Goal: Obtain resource: Download file/media

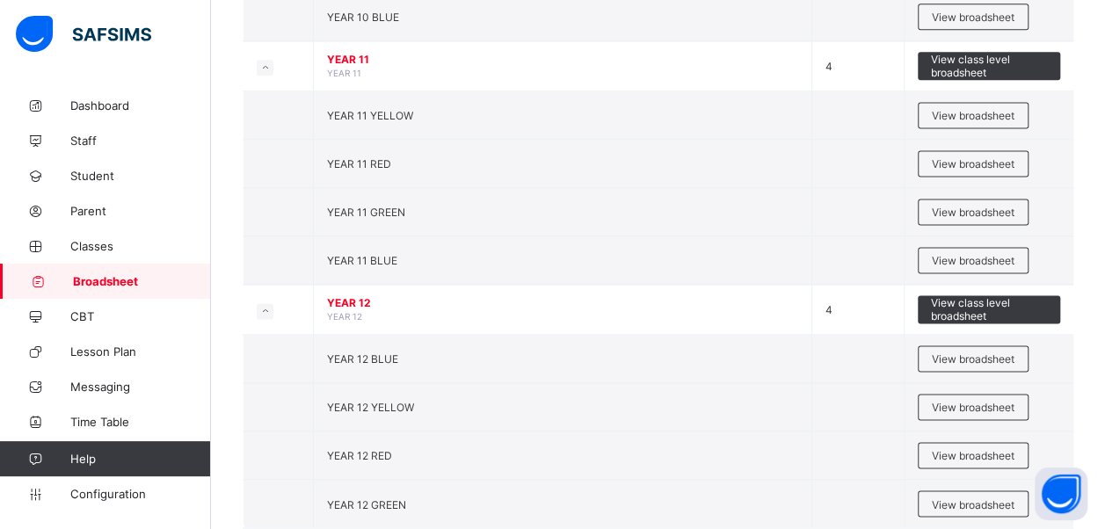
scroll to position [1184, 0]
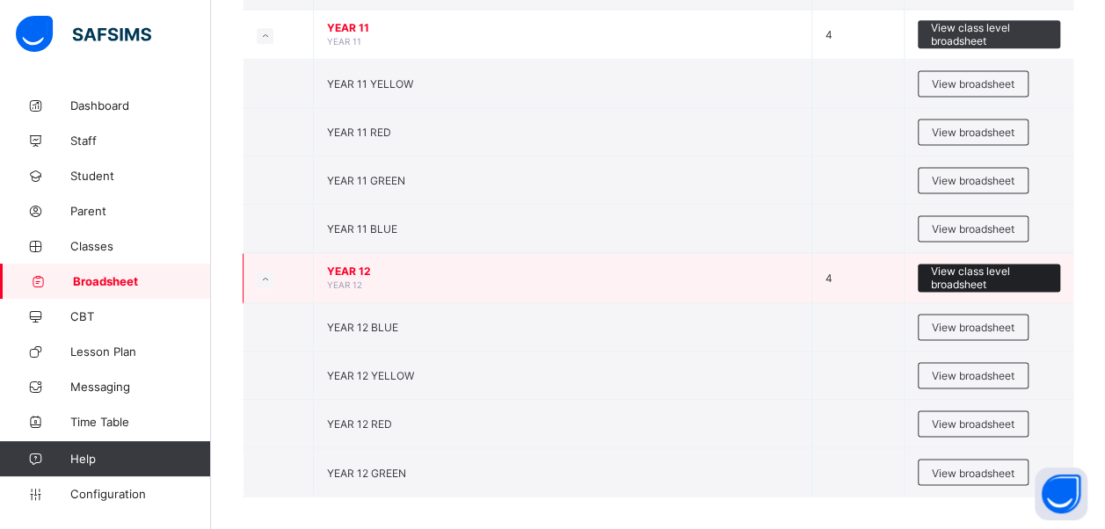
click at [993, 266] on span "View class level broadsheet" at bounding box center [989, 278] width 116 height 26
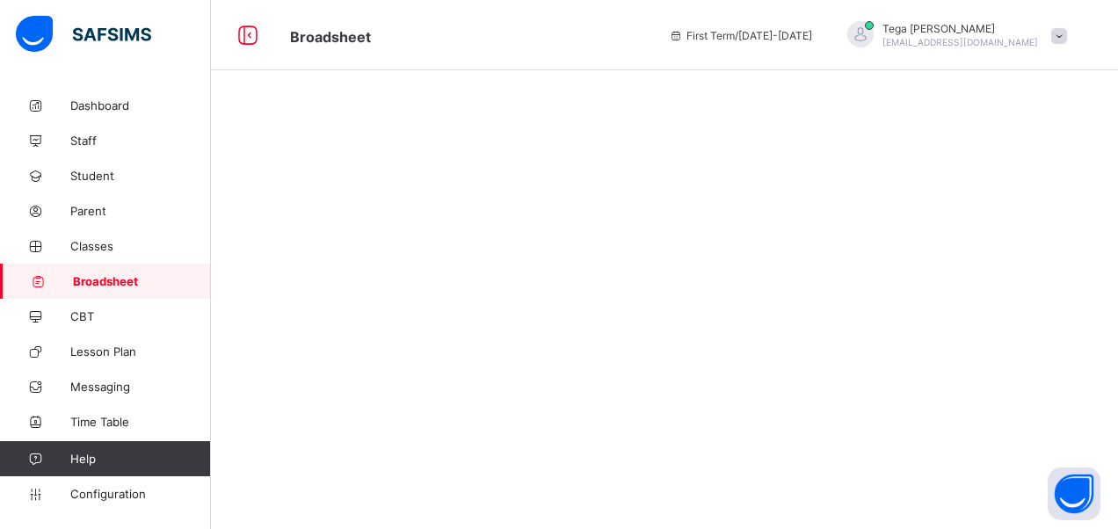
click at [993, 266] on div at bounding box center [664, 264] width 907 height 529
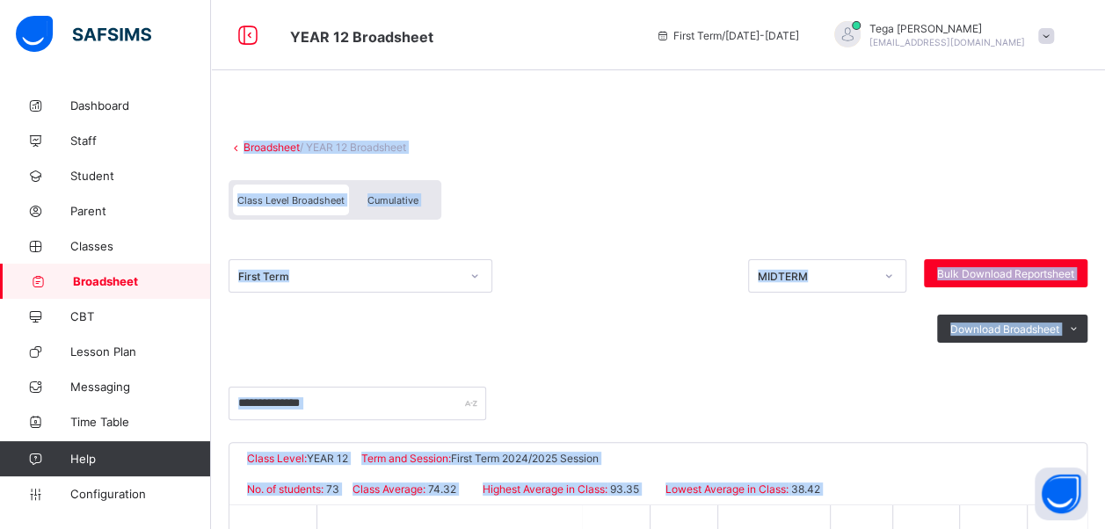
click at [950, 120] on div "Broadsheet / YEAR 12 Broadsheet Class Level Broadsheet Cumulative First Term MI…" at bounding box center [658, 534] width 894 height 892
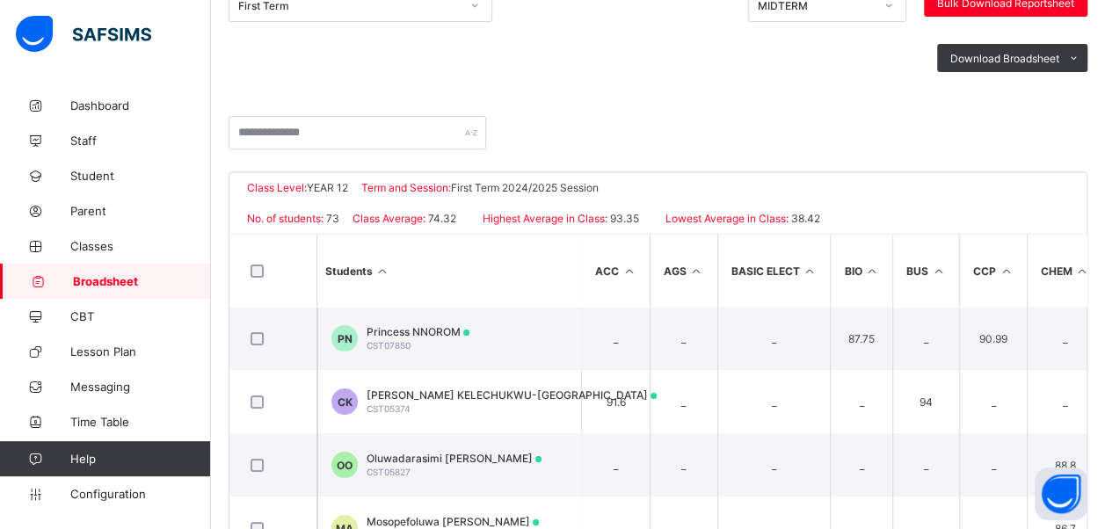
scroll to position [236, 0]
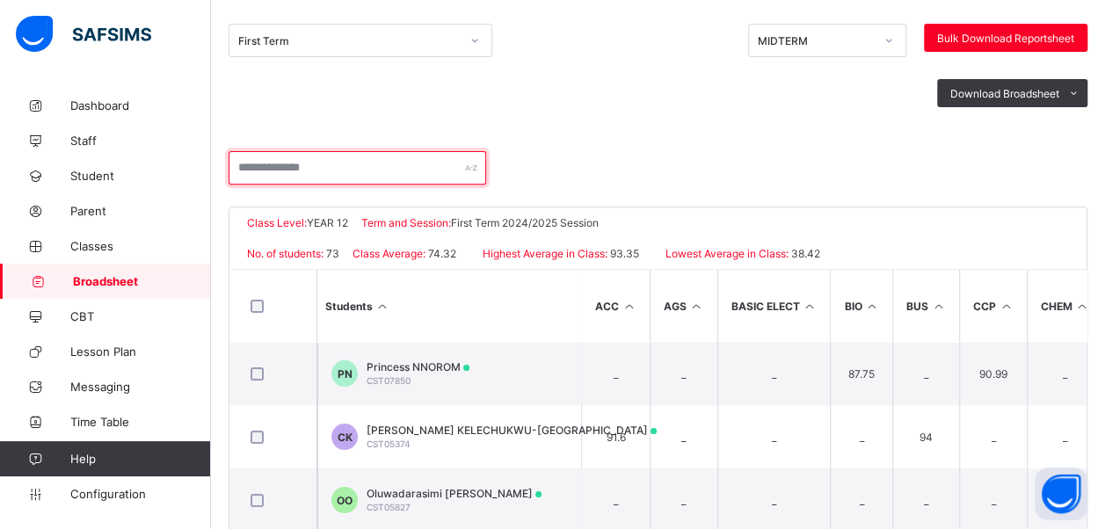
click at [316, 168] on input "text" at bounding box center [358, 167] width 258 height 33
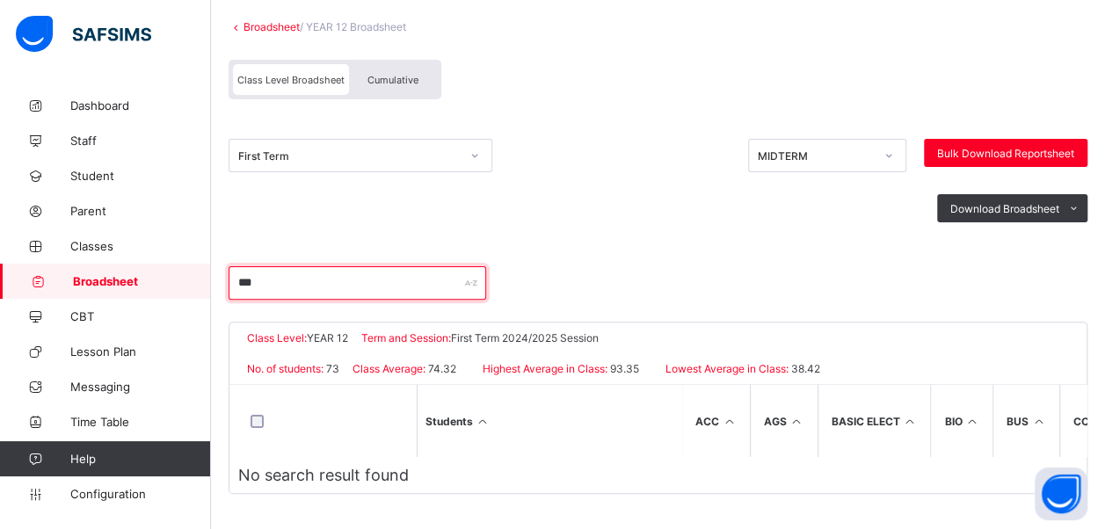
scroll to position [124, 0]
click at [325, 282] on input "******" at bounding box center [358, 282] width 258 height 33
type input "******"
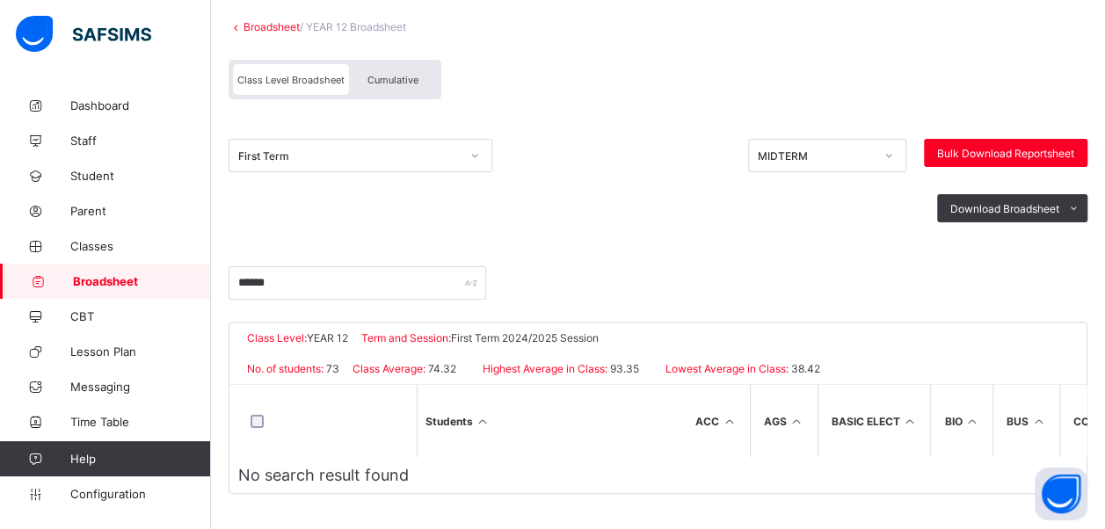
click at [113, 272] on link "Broadsheet" at bounding box center [105, 281] width 211 height 35
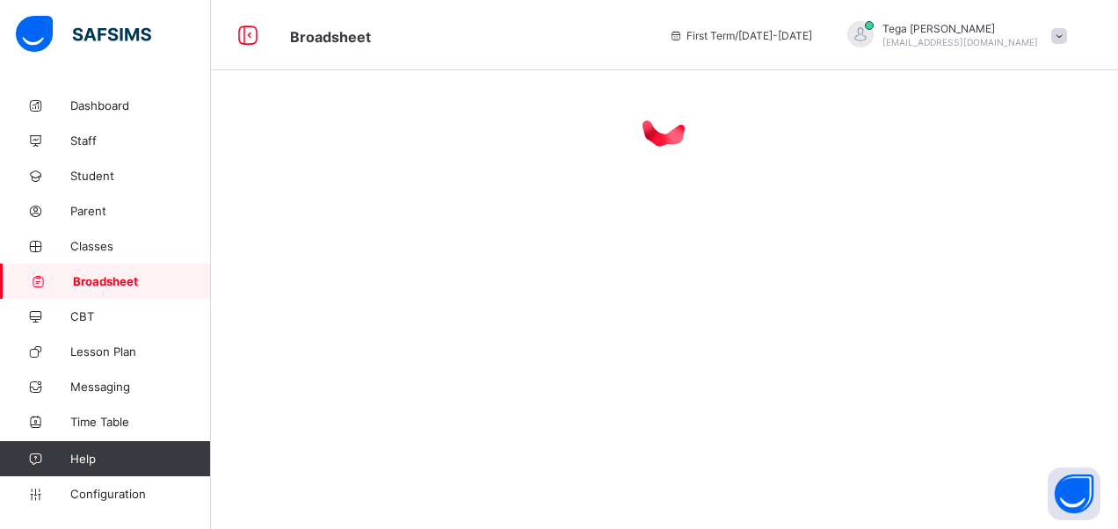
click at [113, 272] on link "Broadsheet" at bounding box center [105, 281] width 211 height 35
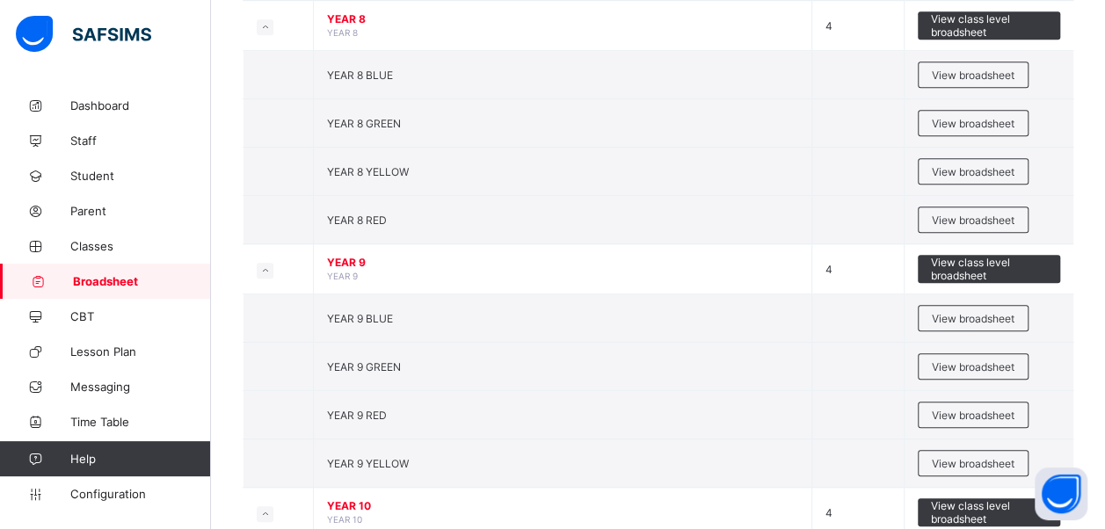
scroll to position [926, 0]
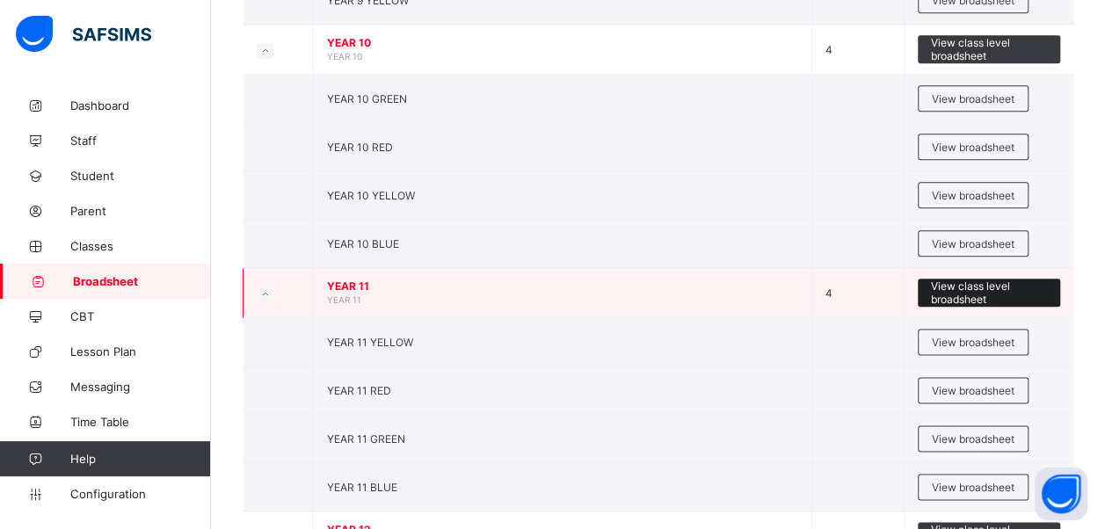
click at [977, 288] on span "View class level broadsheet" at bounding box center [989, 293] width 116 height 26
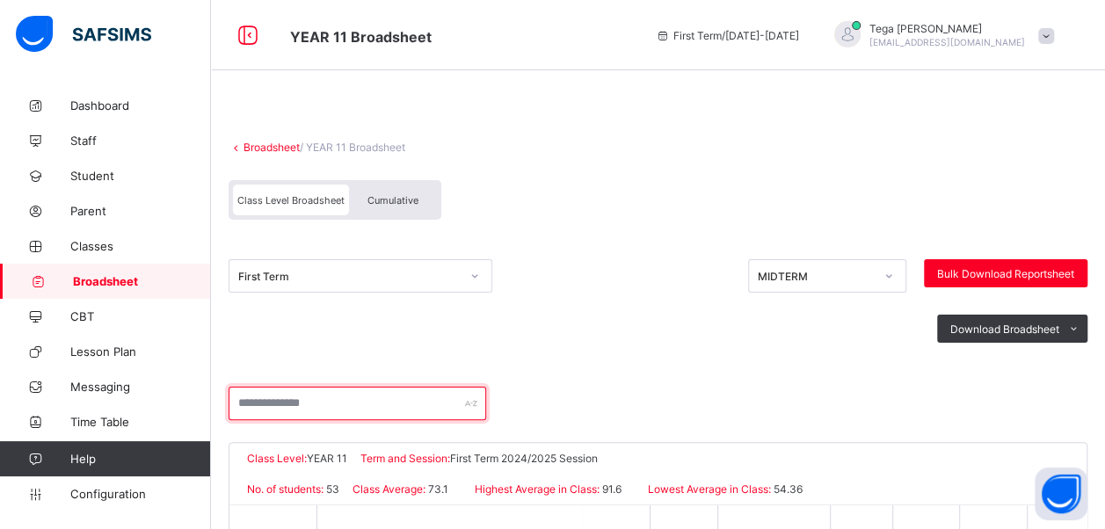
click at [310, 403] on input "text" at bounding box center [358, 403] width 258 height 33
type input "******"
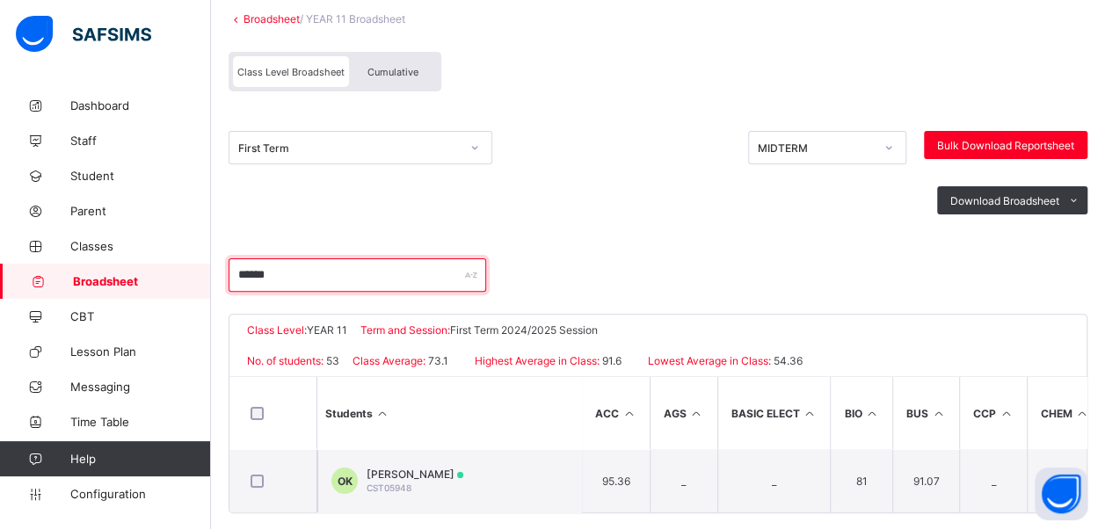
scroll to position [150, 0]
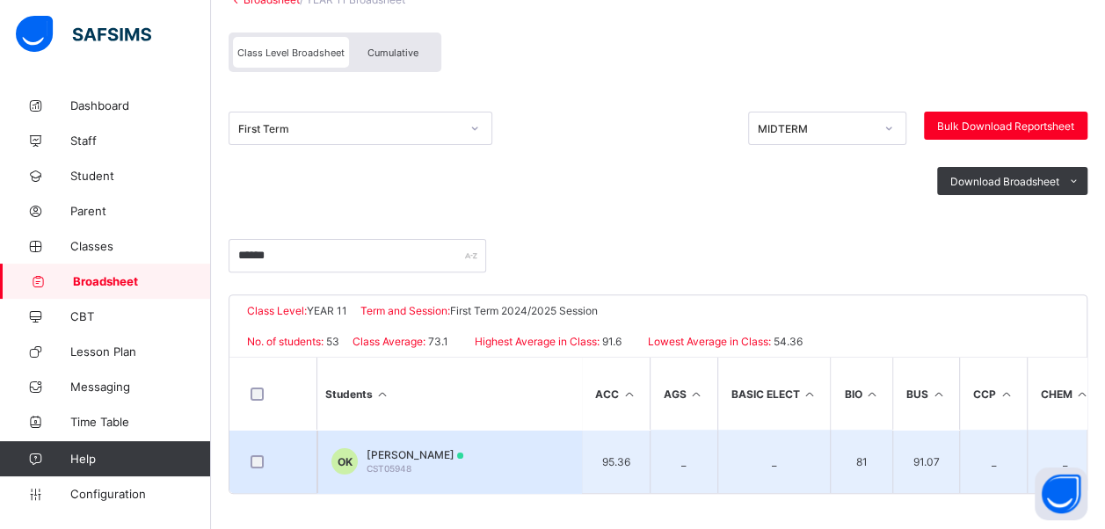
click at [637, 458] on td "95.36" at bounding box center [615, 461] width 69 height 63
click at [709, 455] on td "_" at bounding box center [684, 461] width 68 height 63
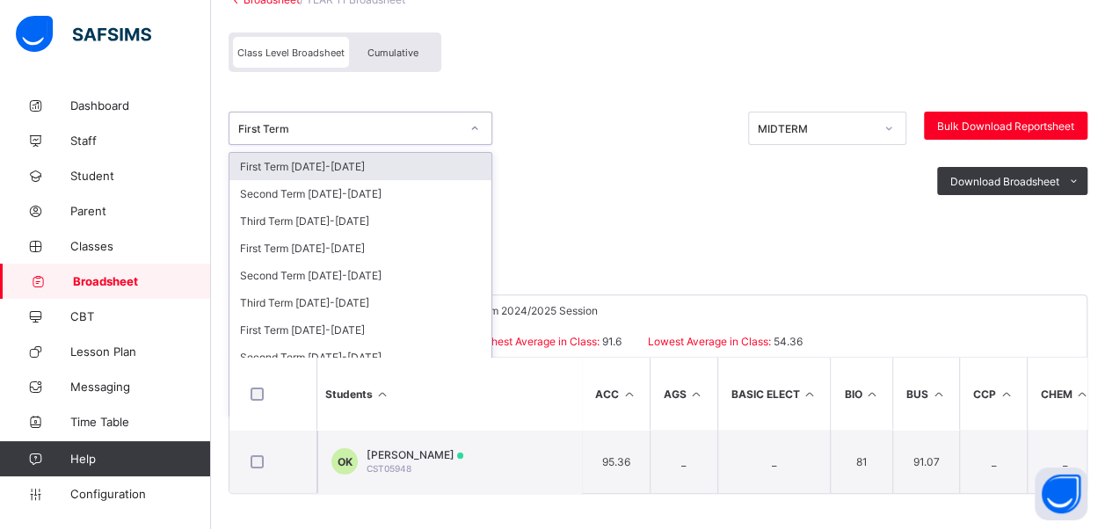
click at [464, 122] on div at bounding box center [475, 128] width 30 height 28
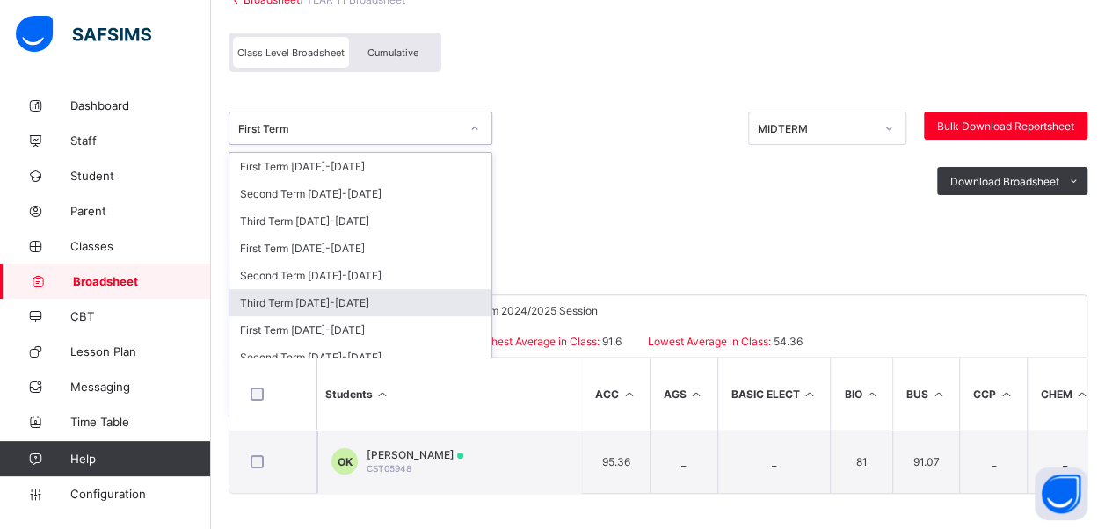
click at [343, 292] on div "Third Term [DATE]-[DATE]" at bounding box center [360, 302] width 262 height 27
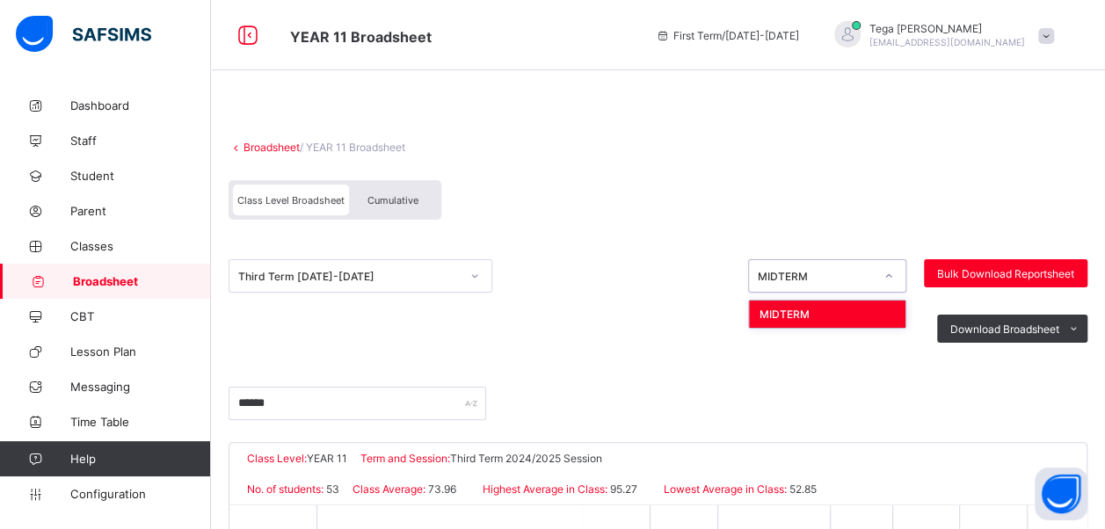
click at [894, 272] on icon at bounding box center [889, 276] width 11 height 18
click at [117, 283] on span "Broadsheet" at bounding box center [142, 281] width 138 height 14
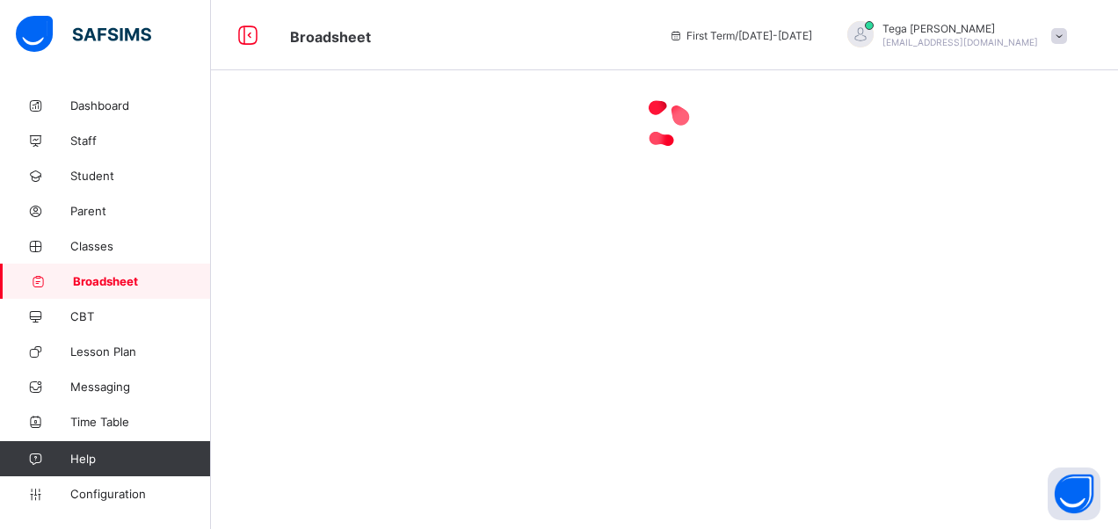
click at [117, 283] on span "Broadsheet" at bounding box center [142, 281] width 138 height 14
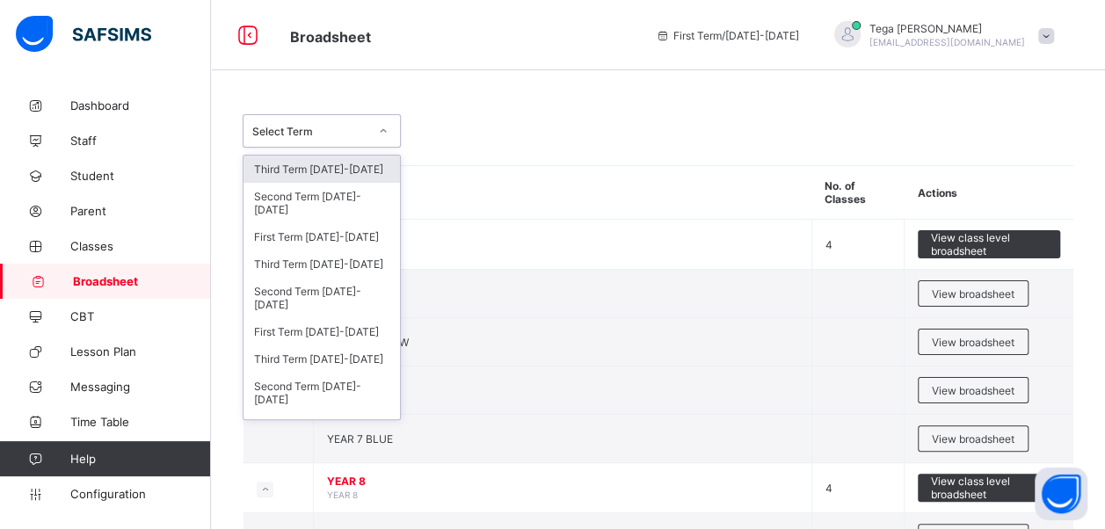
click at [385, 136] on icon at bounding box center [383, 131] width 11 height 18
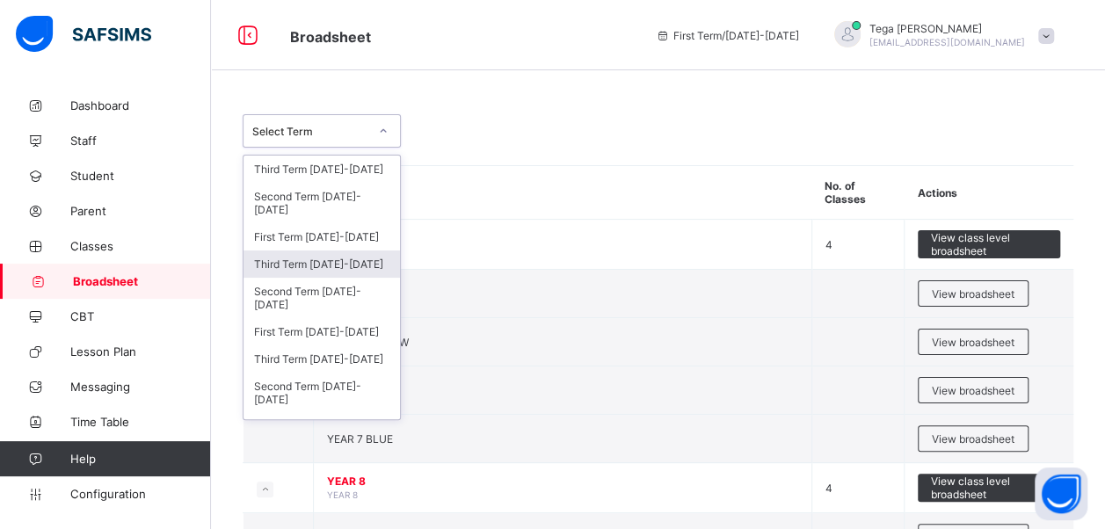
click at [337, 251] on div "Third Term [DATE]-[DATE]" at bounding box center [322, 264] width 156 height 27
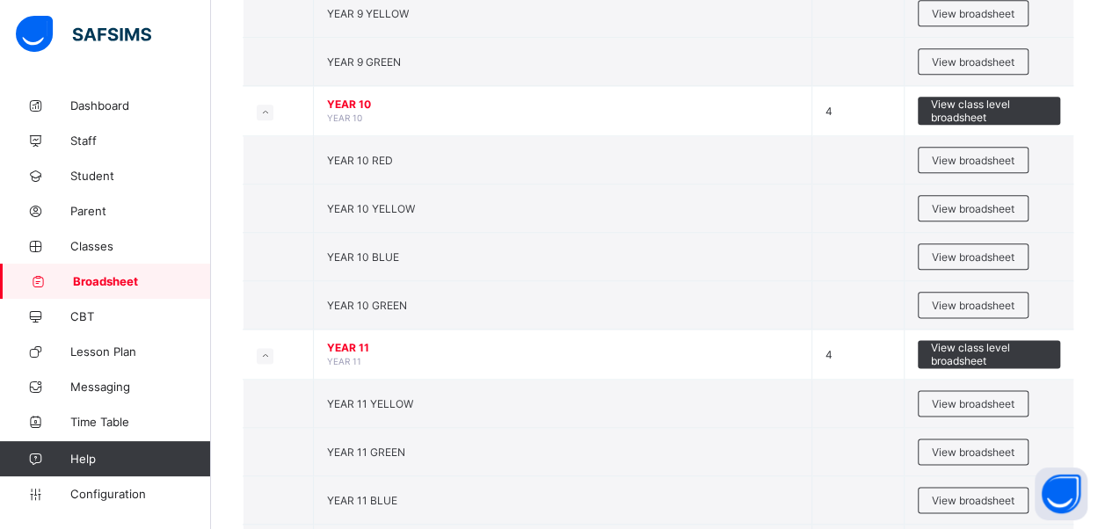
scroll to position [1246, 0]
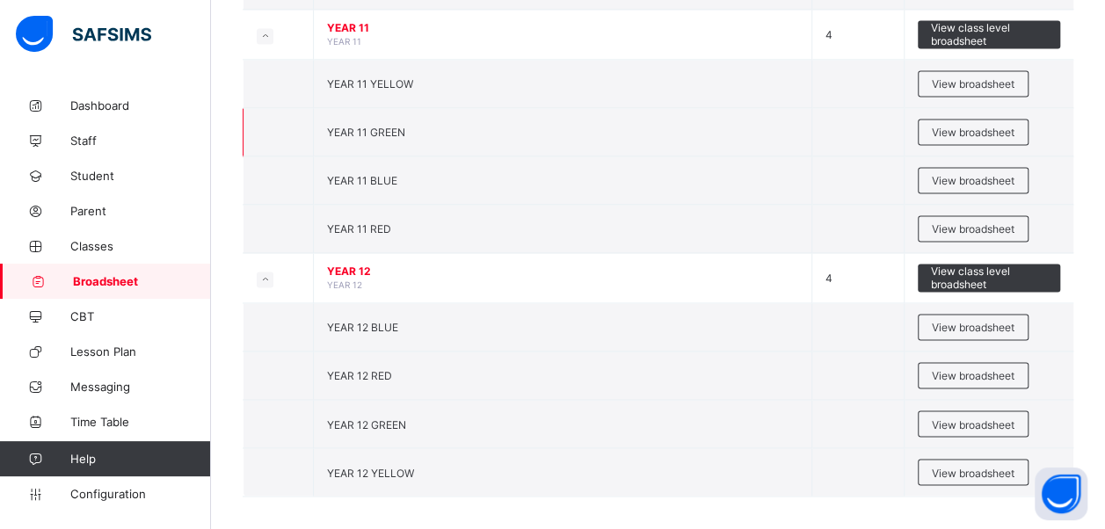
click at [436, 117] on td "YEAR 11 GREEN" at bounding box center [563, 132] width 499 height 48
click at [995, 126] on span "View broadsheet" at bounding box center [973, 132] width 83 height 13
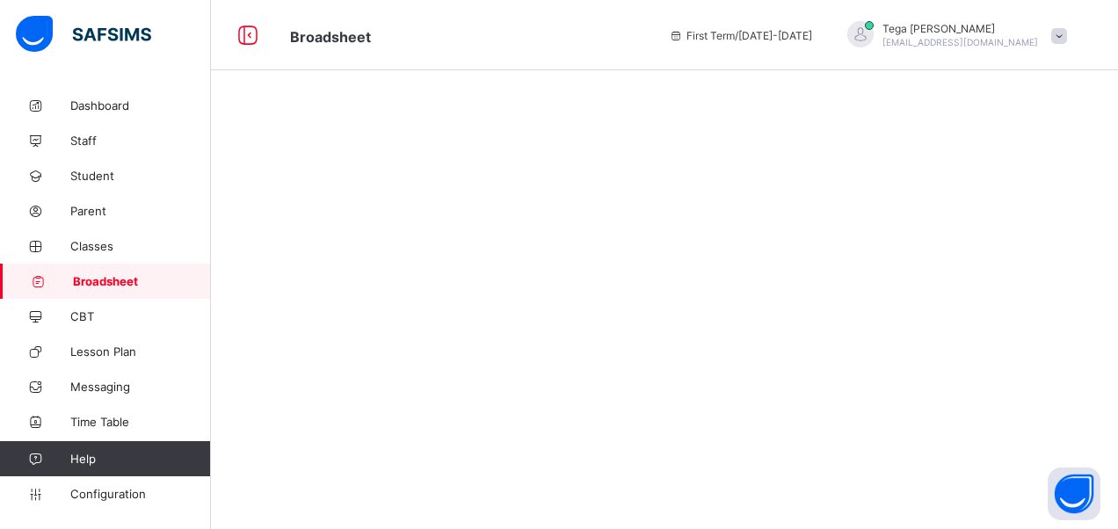
click at [995, 120] on div at bounding box center [664, 264] width 907 height 529
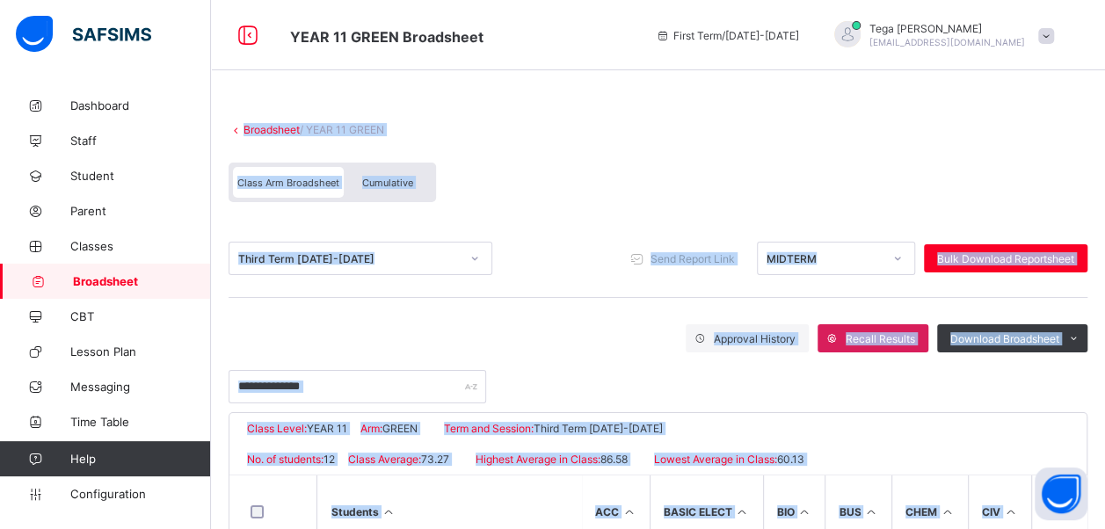
click at [763, 114] on span at bounding box center [658, 115] width 859 height 18
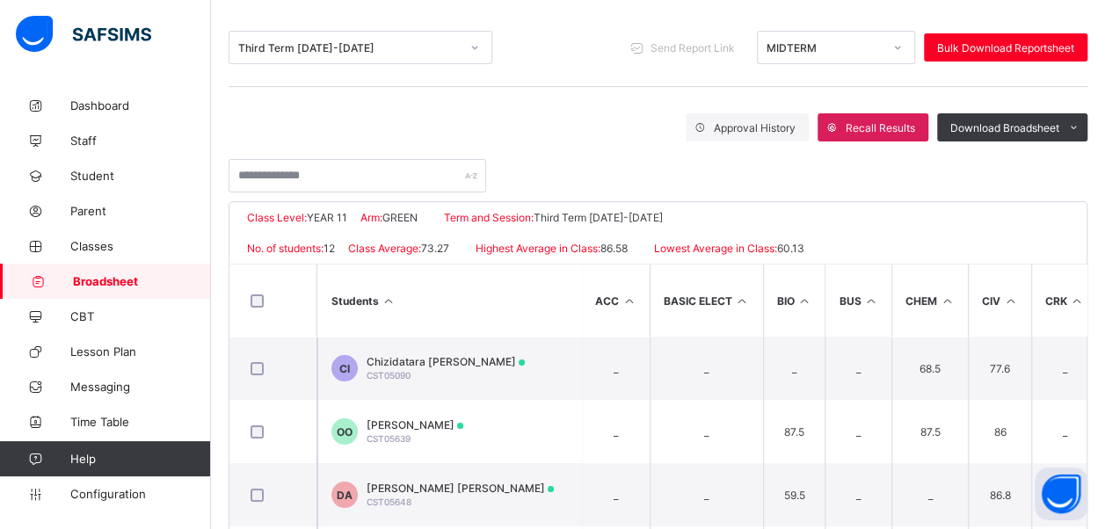
scroll to position [246, 0]
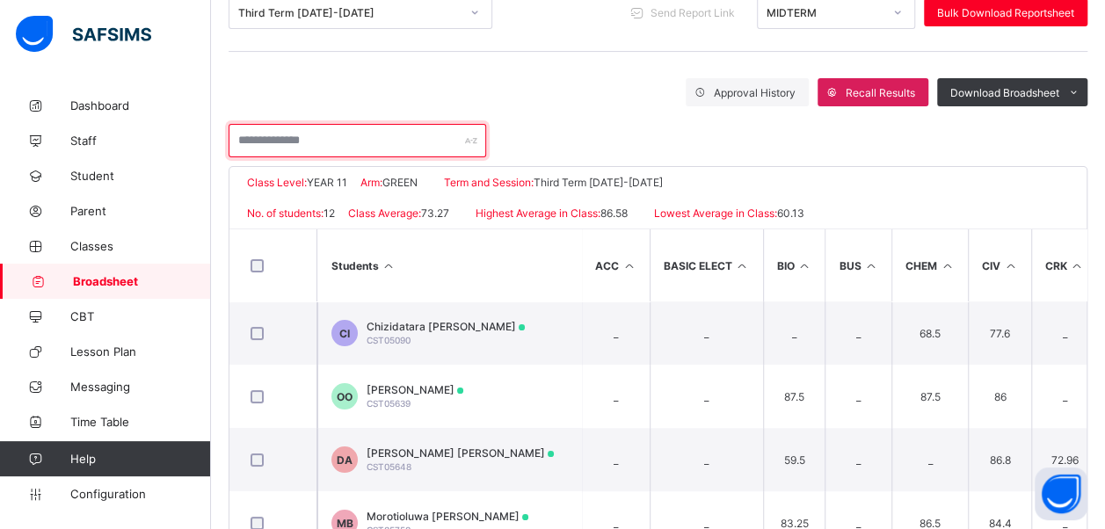
click at [334, 143] on input "text" at bounding box center [358, 140] width 258 height 33
click at [710, 63] on div "Third Term [DATE]-[DATE] Send Report Link MIDTERM Bulk Download Reportsheet App…" at bounding box center [658, 66] width 859 height 184
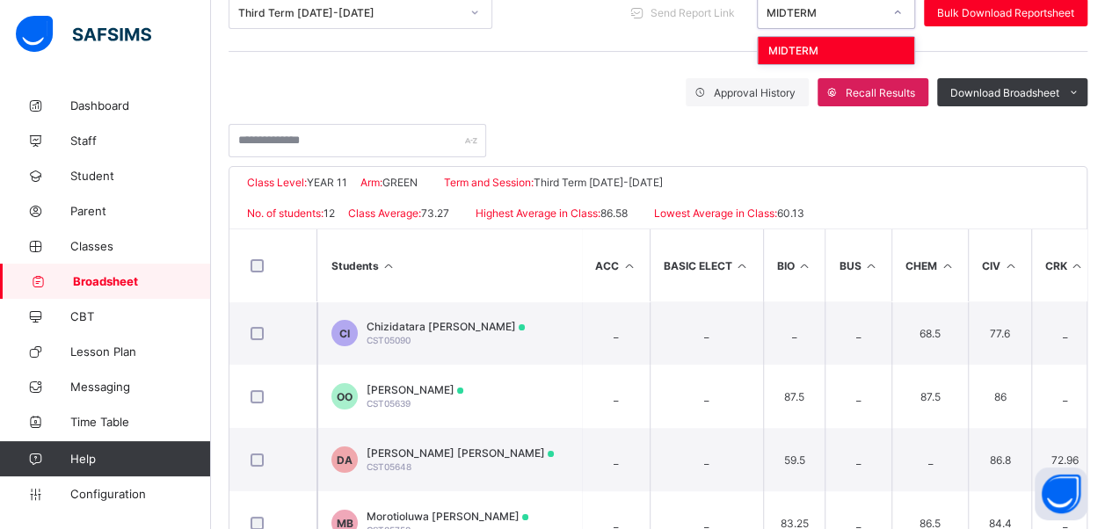
click at [903, 9] on icon at bounding box center [897, 13] width 11 height 18
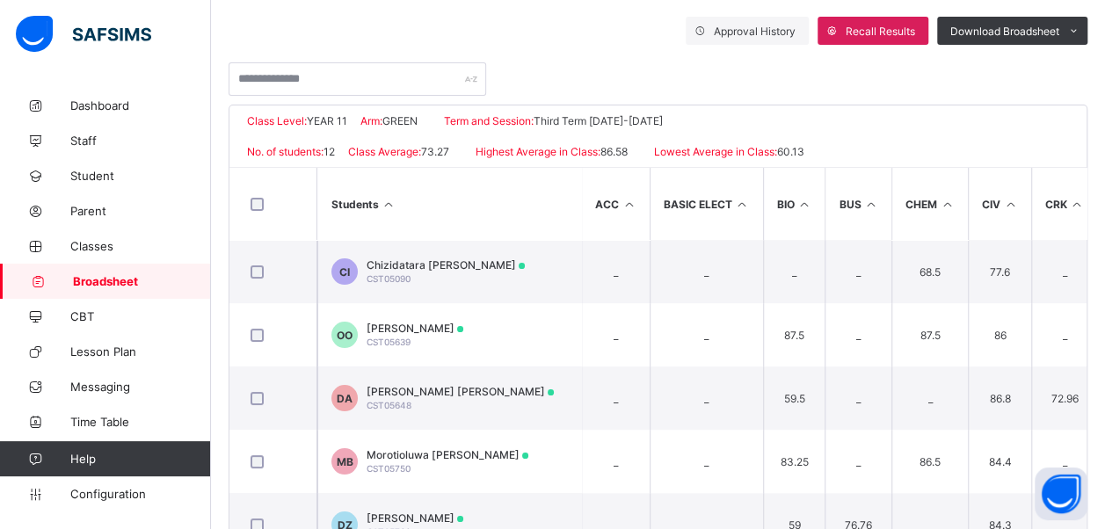
scroll to position [318, 0]
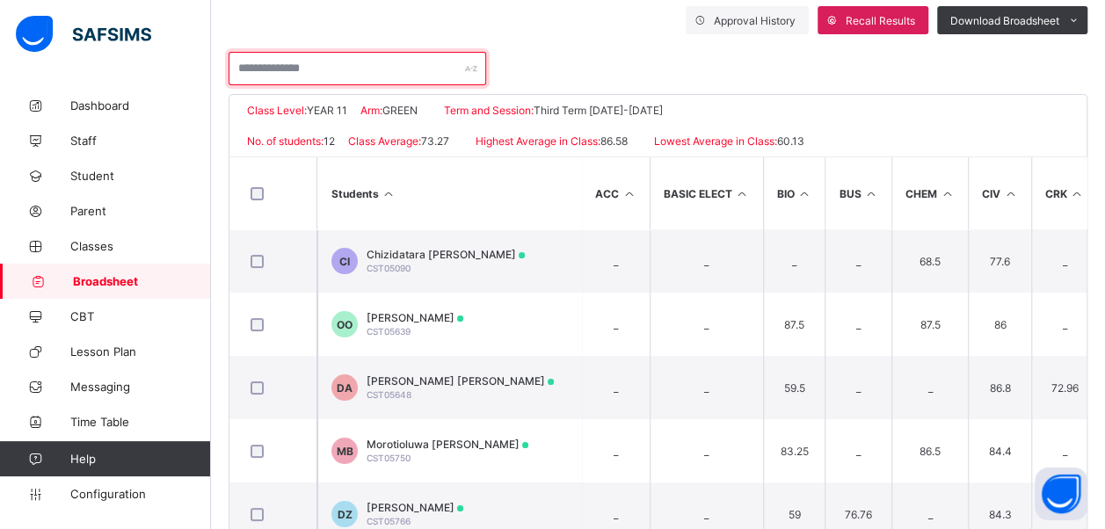
click at [325, 80] on input "text" at bounding box center [358, 68] width 258 height 33
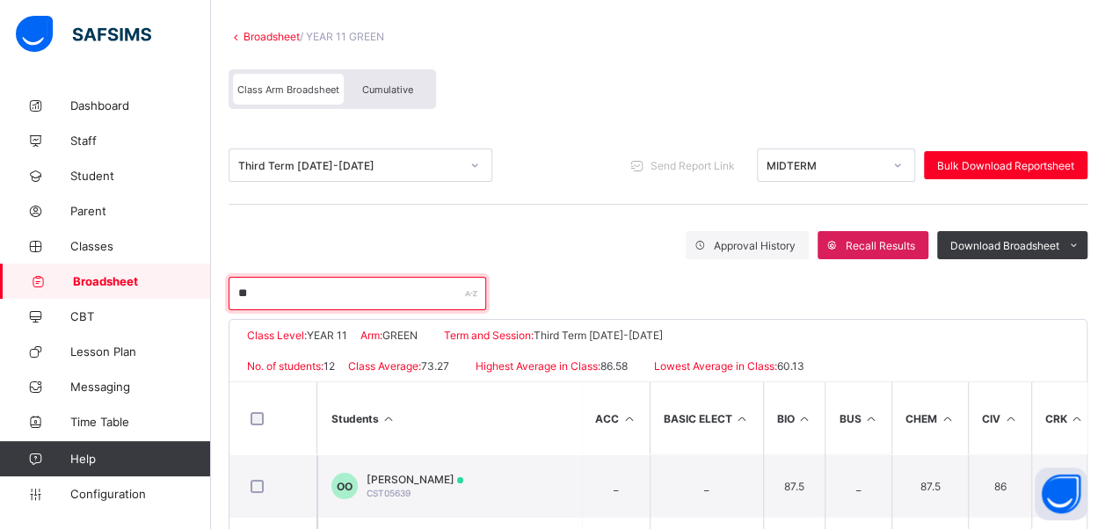
scroll to position [309, 0]
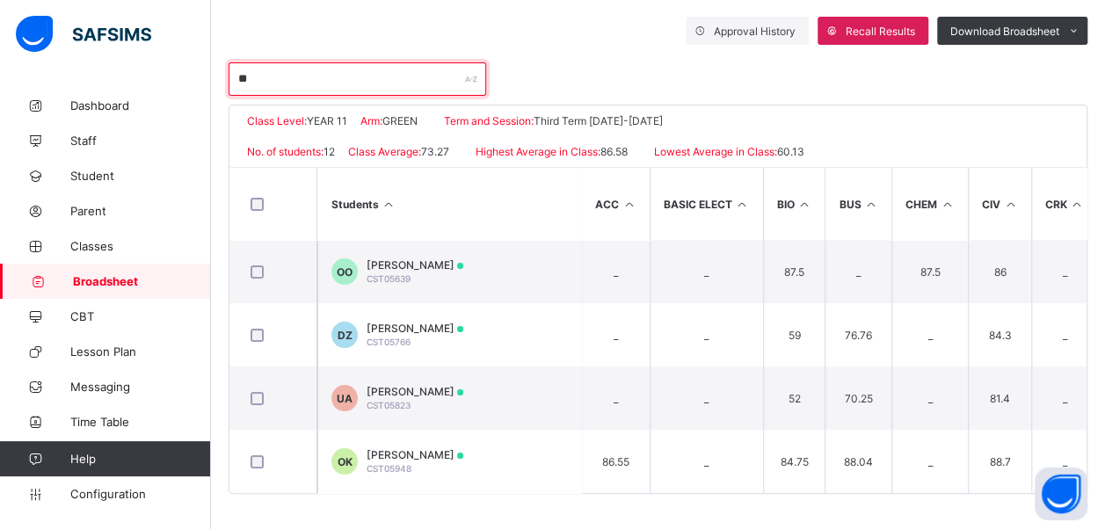
type input "******"
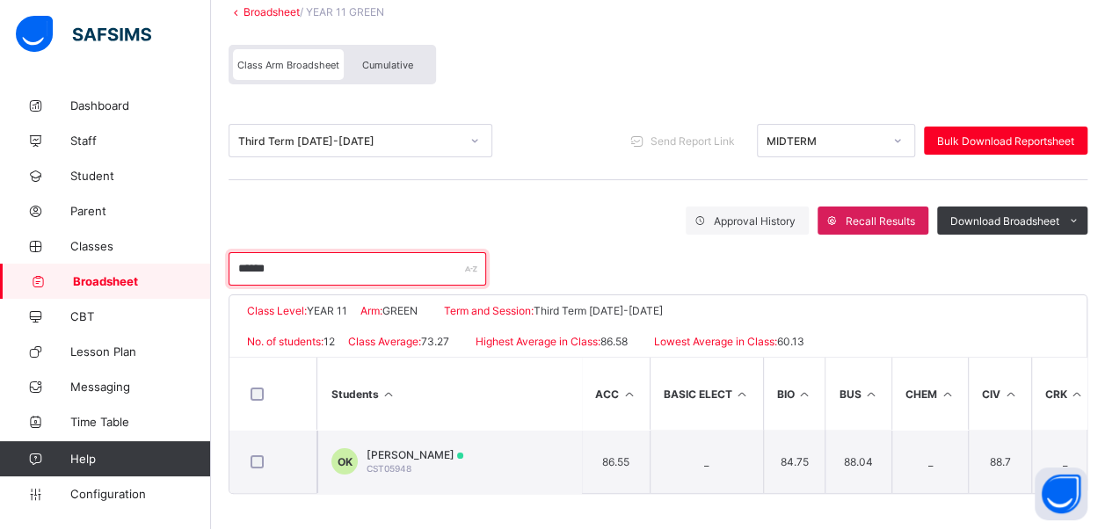
scroll to position [120, 0]
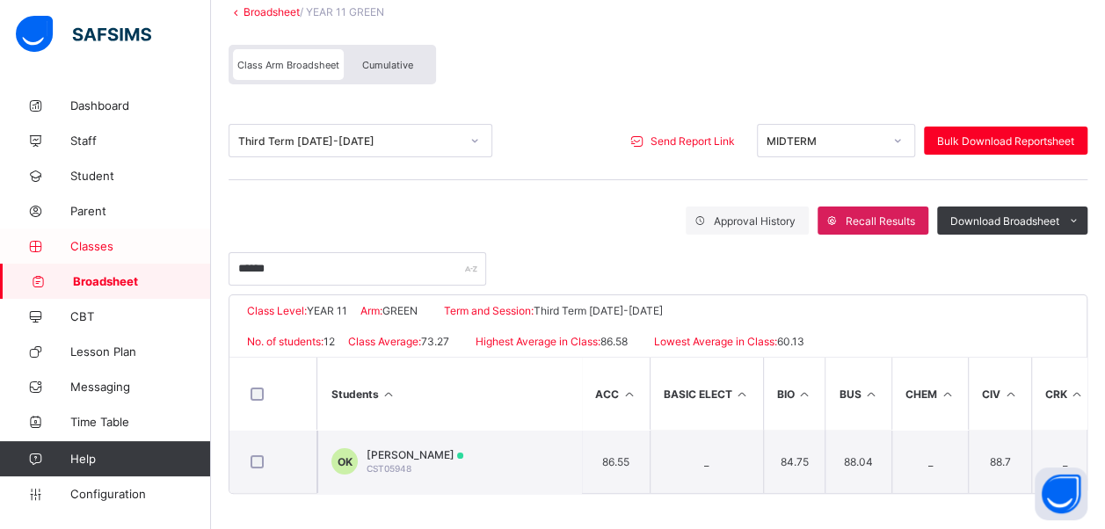
click at [88, 249] on span "Classes" at bounding box center [140, 246] width 141 height 14
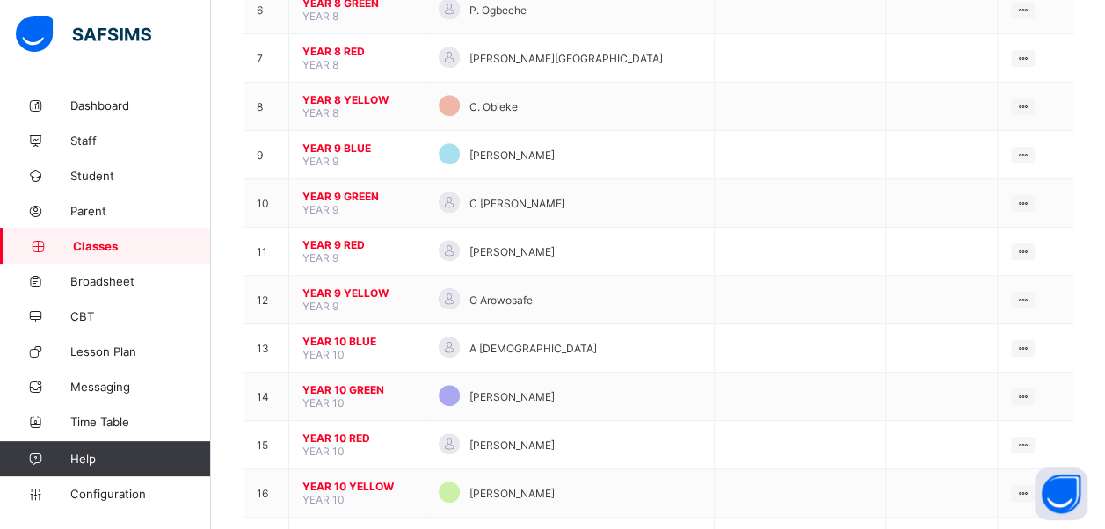
scroll to position [772, 0]
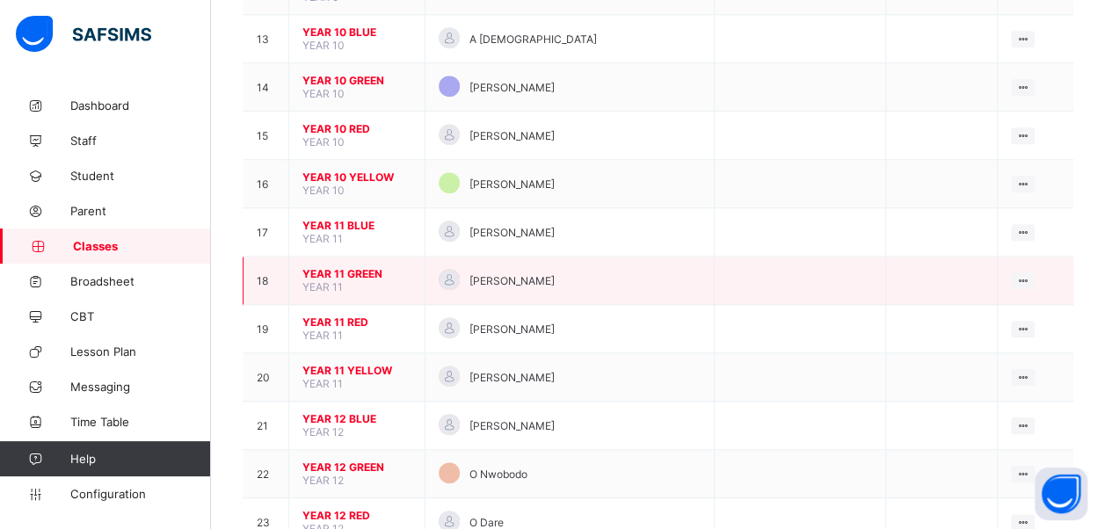
click at [819, 257] on td at bounding box center [800, 281] width 172 height 48
click at [383, 257] on td "YEAR 11 GREEN YEAR 11" at bounding box center [357, 281] width 136 height 48
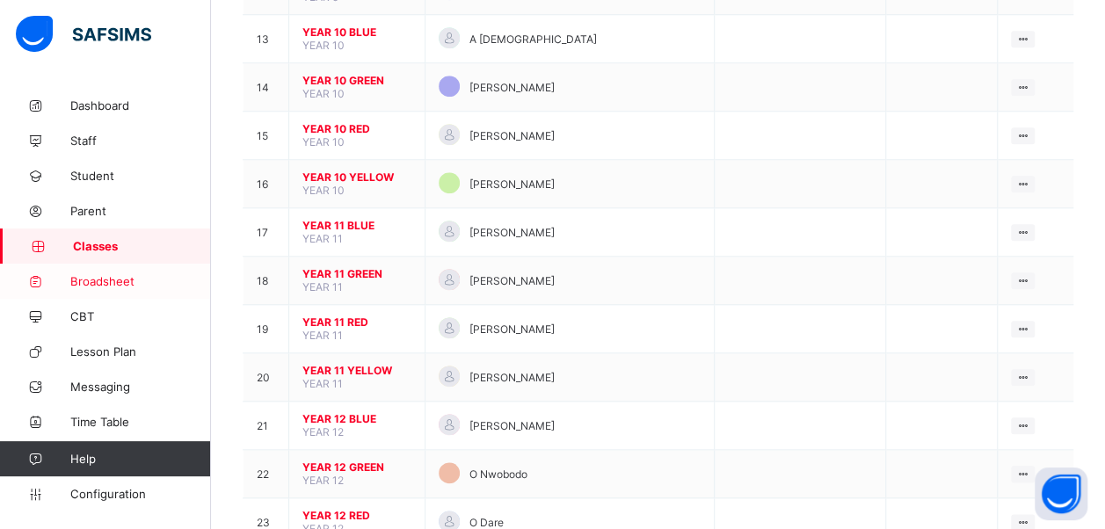
click at [119, 277] on span "Broadsheet" at bounding box center [140, 281] width 141 height 14
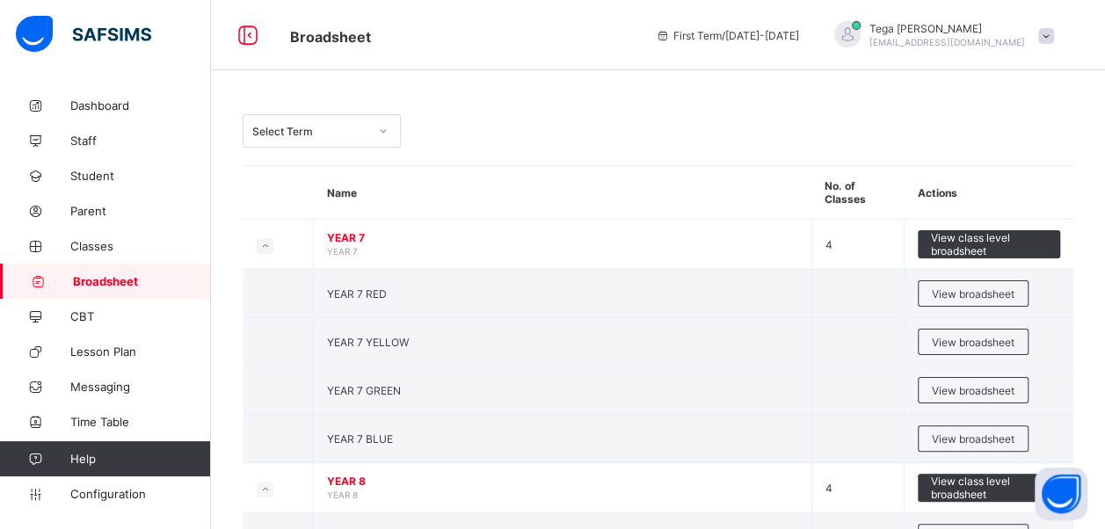
click at [775, 34] on span "First Term / [DATE]-[DATE]" at bounding box center [727, 35] width 143 height 13
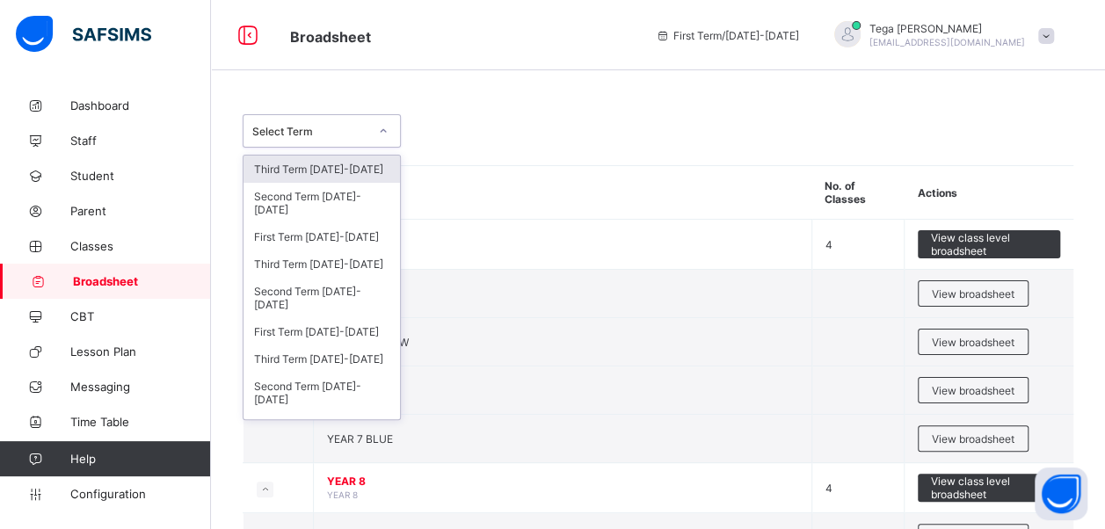
click at [376, 125] on div at bounding box center [383, 131] width 30 height 28
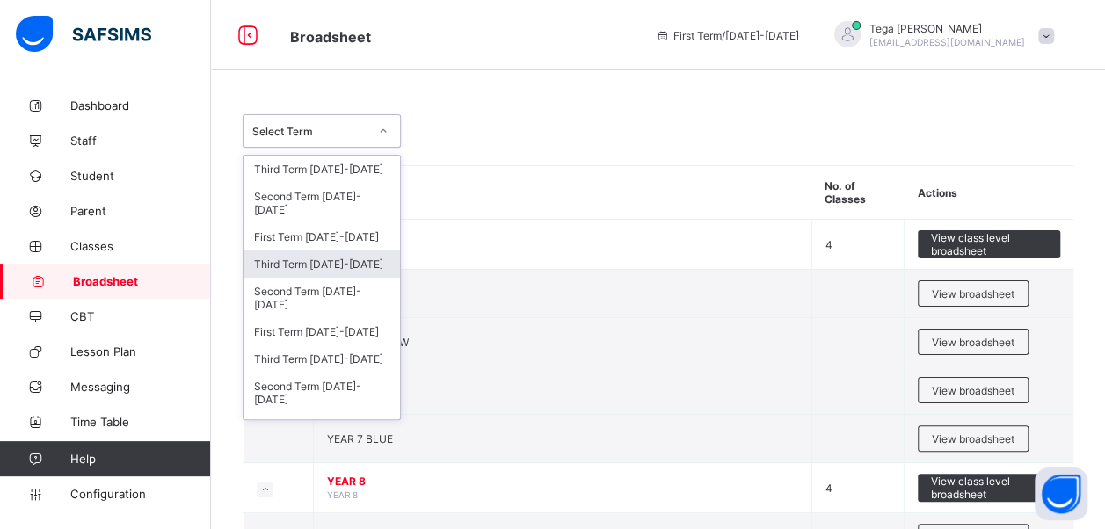
click at [344, 251] on div "Third Term [DATE]-[DATE]" at bounding box center [322, 264] width 156 height 27
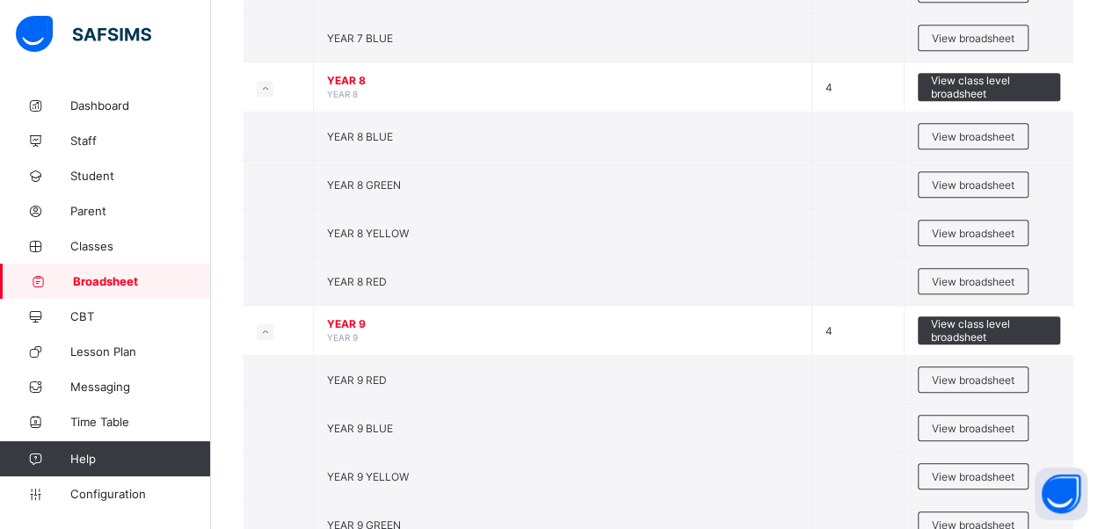
scroll to position [926, 0]
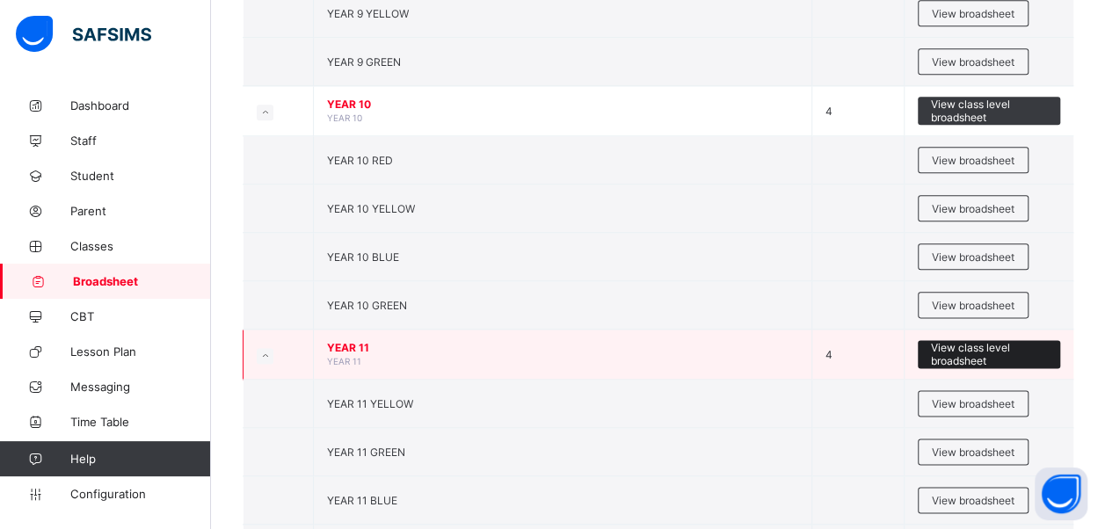
click at [1004, 345] on span "View class level broadsheet" at bounding box center [989, 354] width 116 height 26
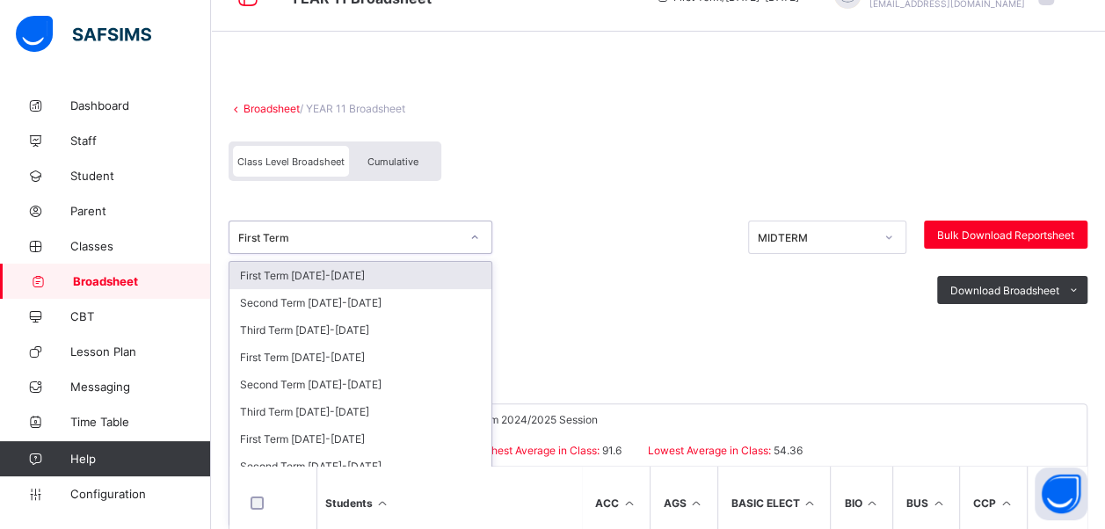
scroll to position [40, 0]
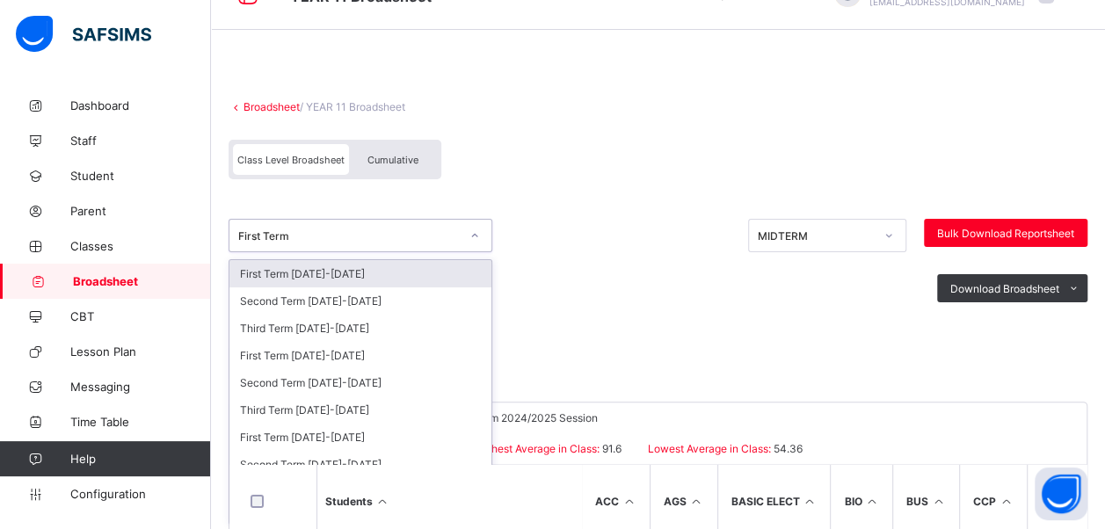
click at [471, 252] on div "option First Term [DATE]-[DATE] focused, 1 of 10. 10 results available. Use Up …" at bounding box center [361, 235] width 264 height 33
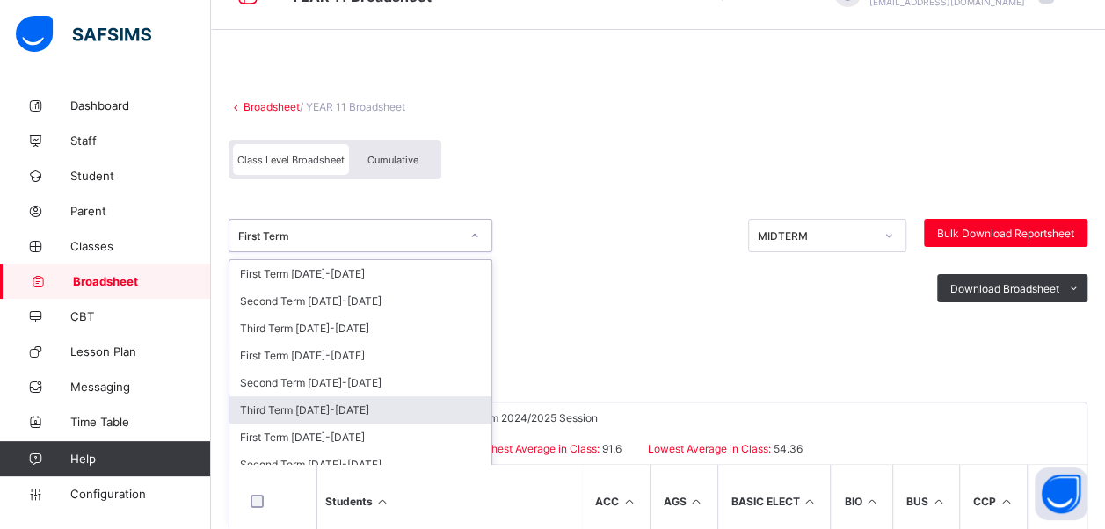
click at [368, 404] on div "Third Term [DATE]-[DATE]" at bounding box center [360, 410] width 262 height 27
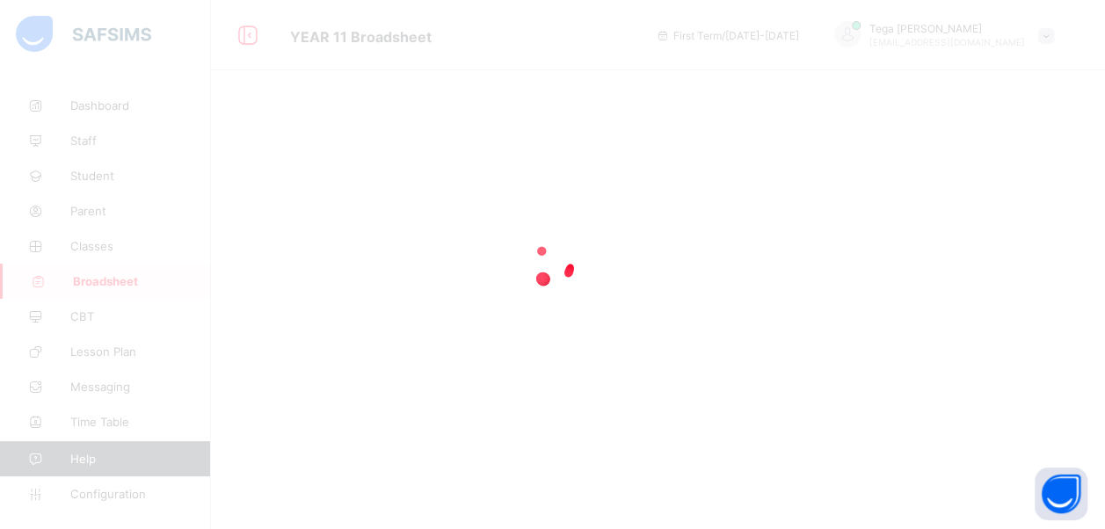
scroll to position [0, 0]
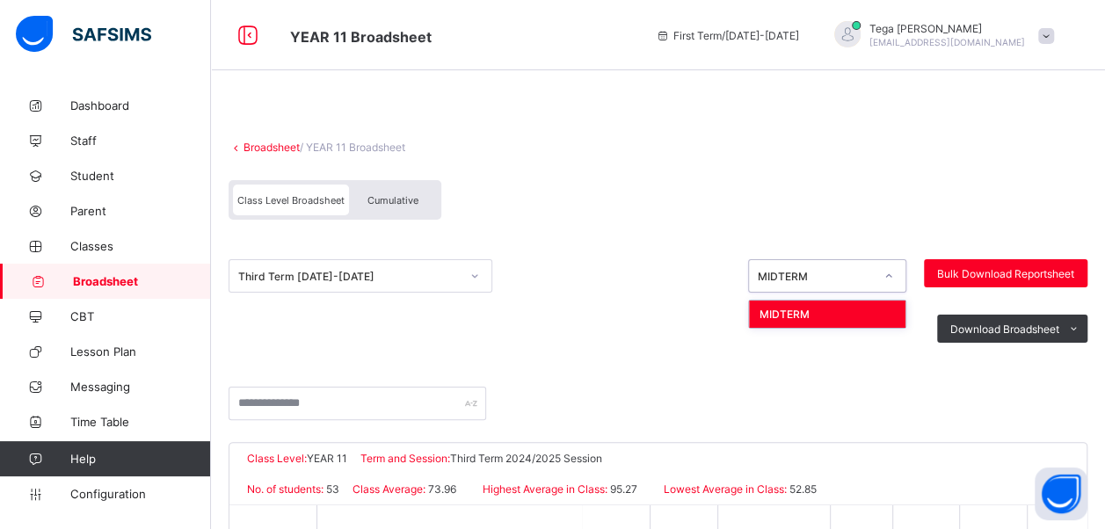
click at [894, 276] on icon at bounding box center [889, 276] width 11 height 18
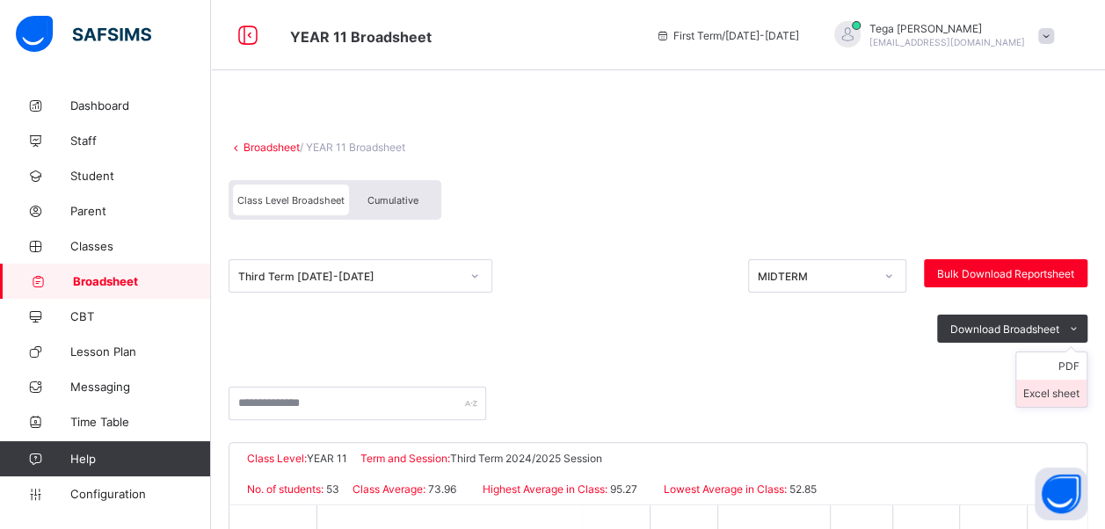
click at [1064, 390] on li "Excel sheet" at bounding box center [1051, 393] width 70 height 27
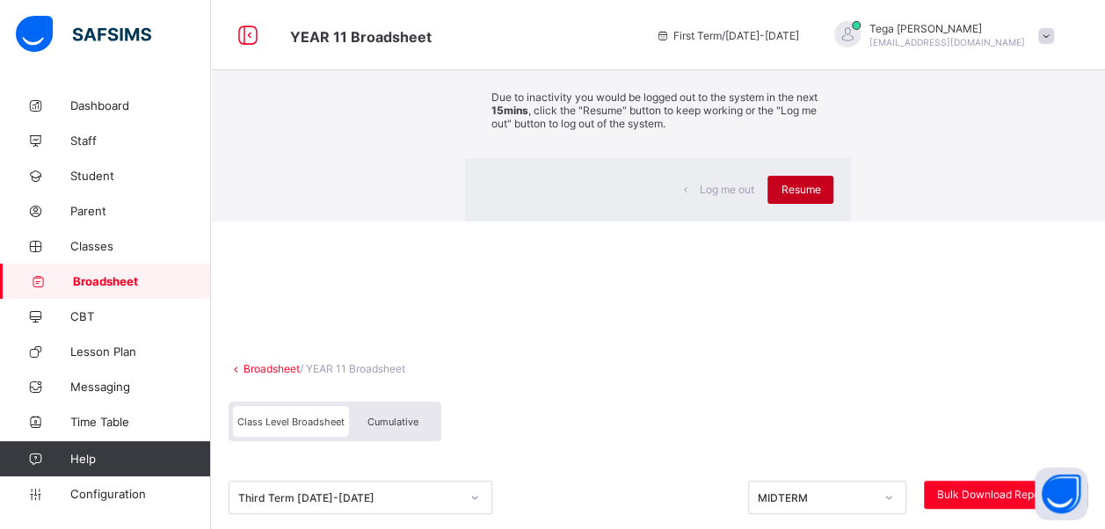
click at [781, 196] on span "Resume" at bounding box center [801, 189] width 40 height 13
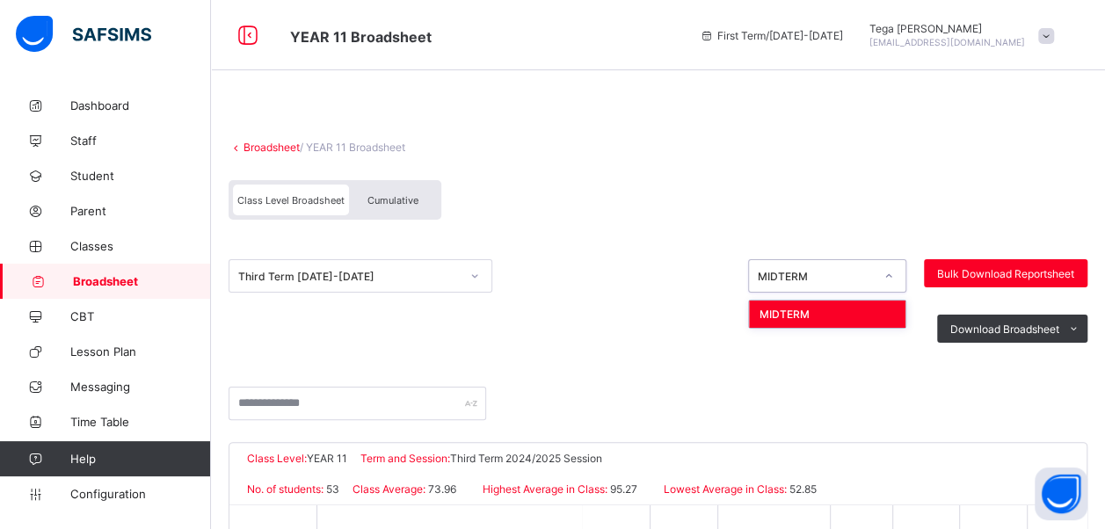
click at [894, 271] on icon at bounding box center [889, 276] width 11 height 18
click at [663, 318] on div "Download Broadsheet PDF Excel sheet" at bounding box center [658, 329] width 859 height 72
